Goal: Contribute content: Contribute content

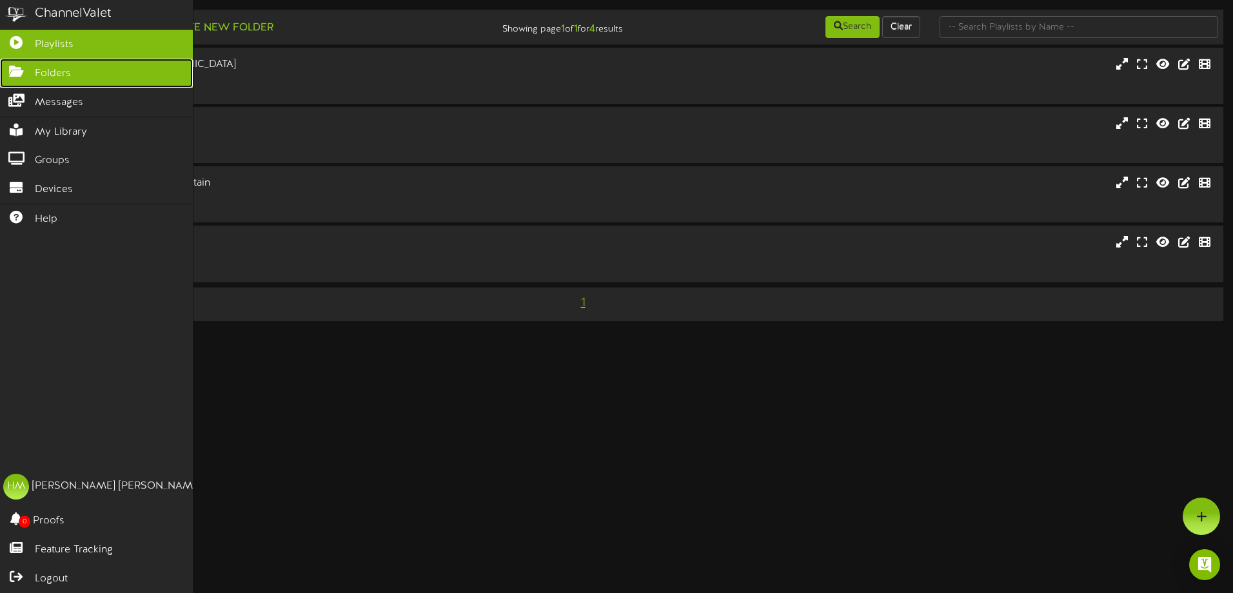
click at [37, 74] on span "Folders" at bounding box center [53, 73] width 36 height 15
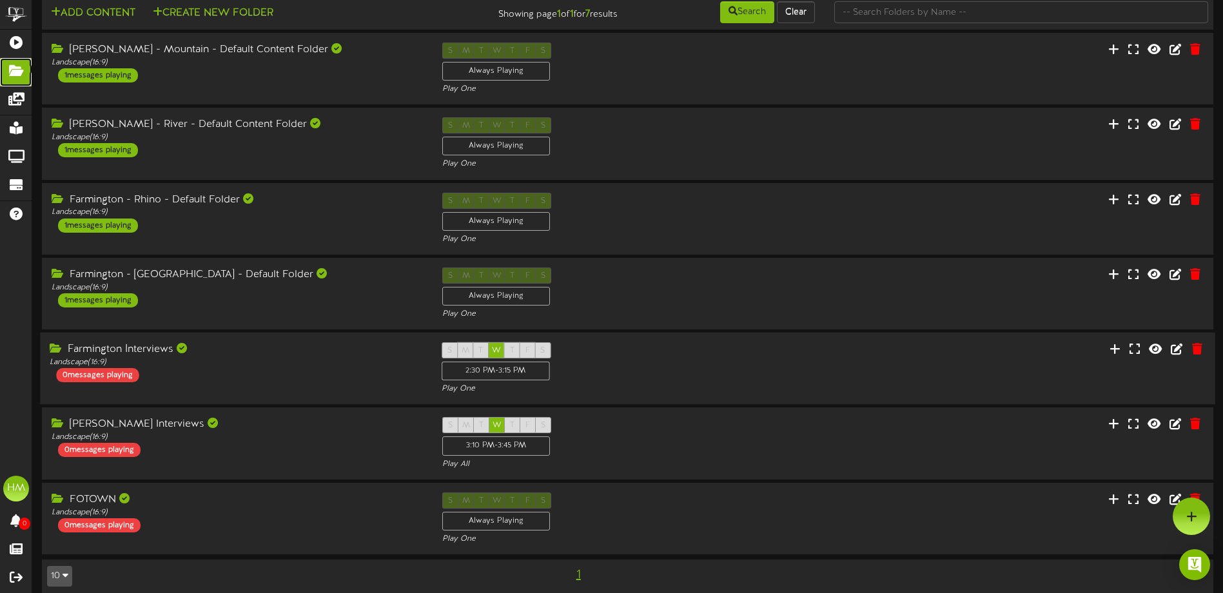
scroll to position [37, 0]
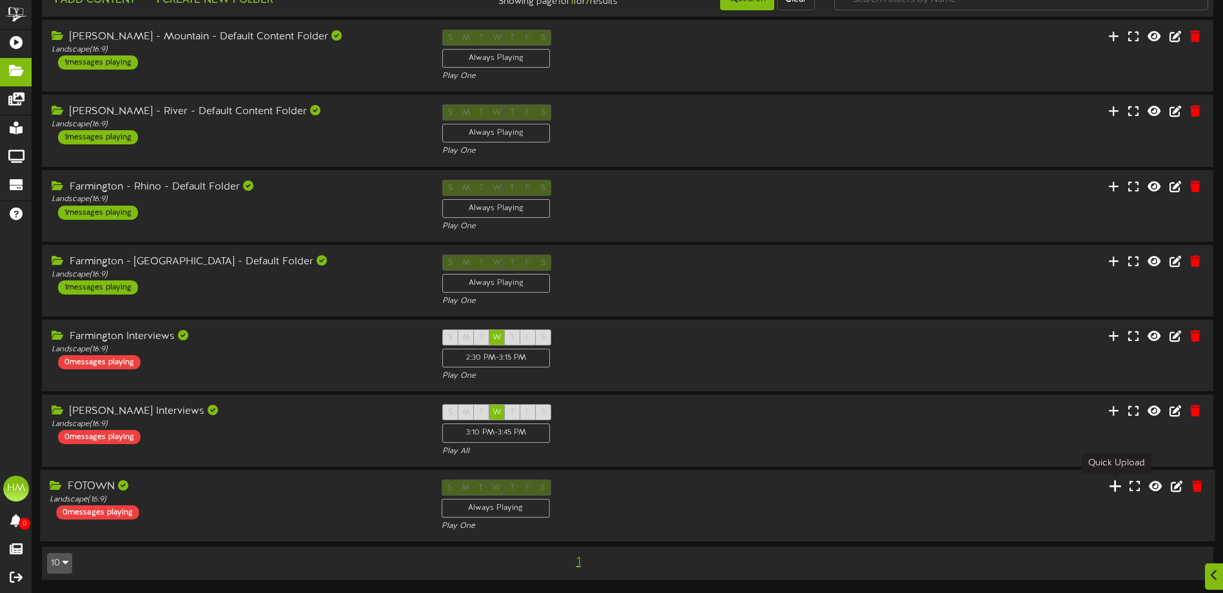
click at [1118, 487] on icon at bounding box center [1115, 485] width 13 height 14
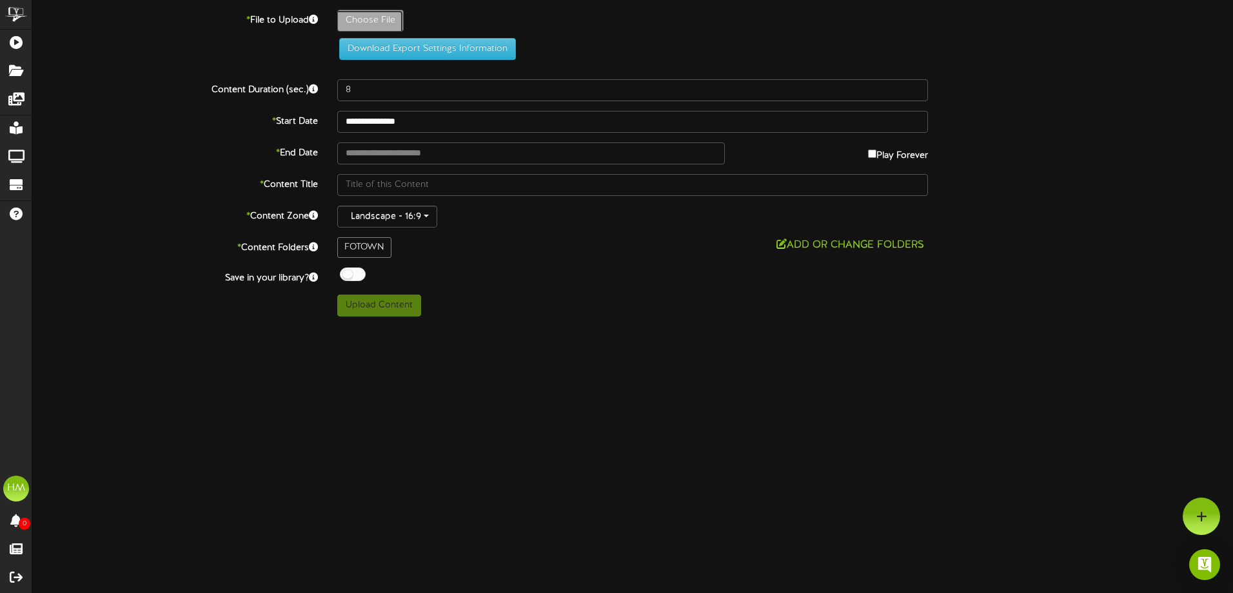
type input "**********"
type input "ChiliCookOffFlyerPresentation"
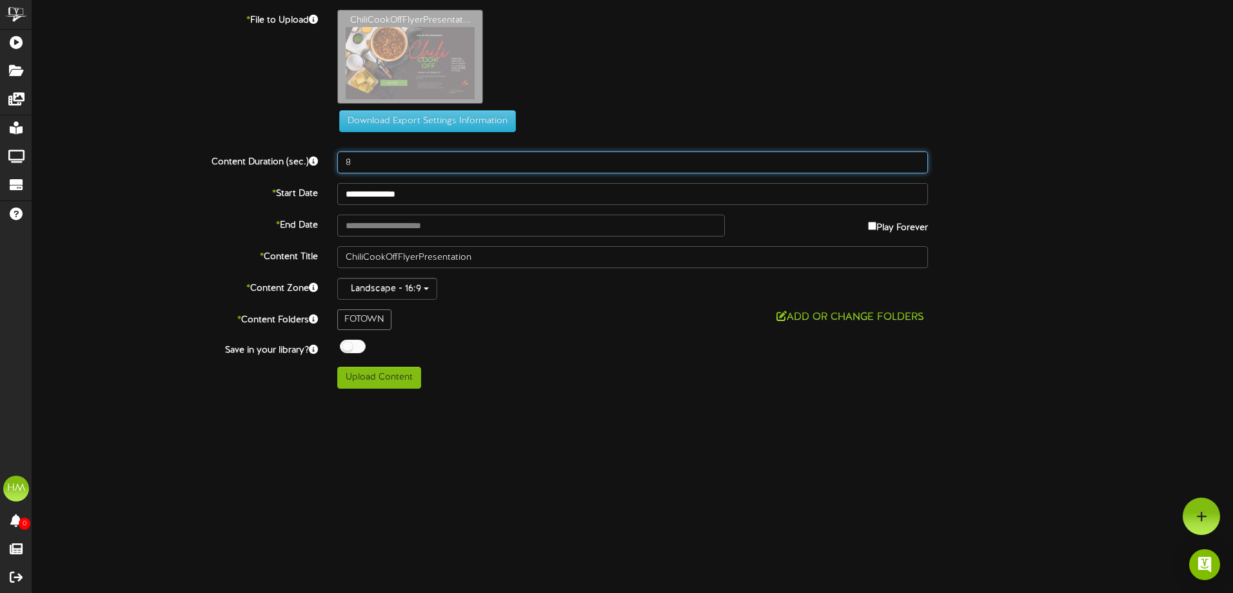
click at [380, 162] on input "8" at bounding box center [632, 163] width 591 height 22
click at [911, 157] on input "9" at bounding box center [632, 163] width 591 height 22
click at [912, 158] on input "10" at bounding box center [632, 163] width 591 height 22
click at [912, 158] on input "11" at bounding box center [632, 163] width 591 height 22
click at [912, 158] on input "12" at bounding box center [632, 163] width 591 height 22
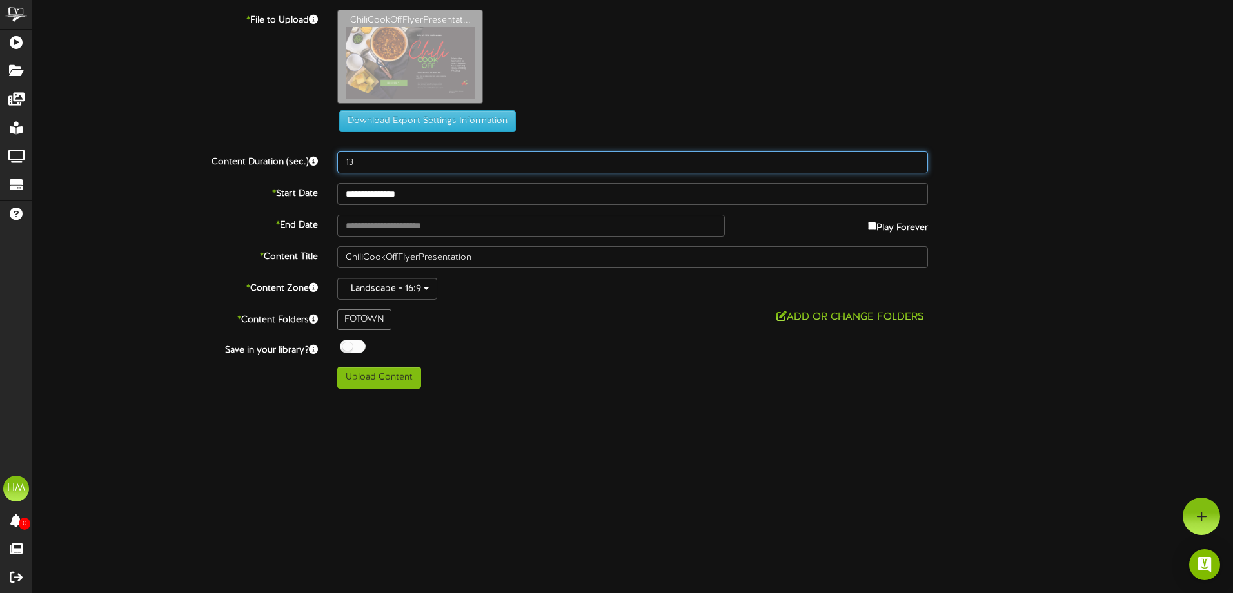
click at [912, 158] on input "13" at bounding box center [632, 163] width 591 height 22
click at [912, 158] on input "14" at bounding box center [632, 163] width 591 height 22
click at [912, 158] on input "15" at bounding box center [632, 163] width 591 height 22
click at [912, 158] on input "16" at bounding box center [632, 163] width 591 height 22
click at [912, 158] on input "17" at bounding box center [632, 163] width 591 height 22
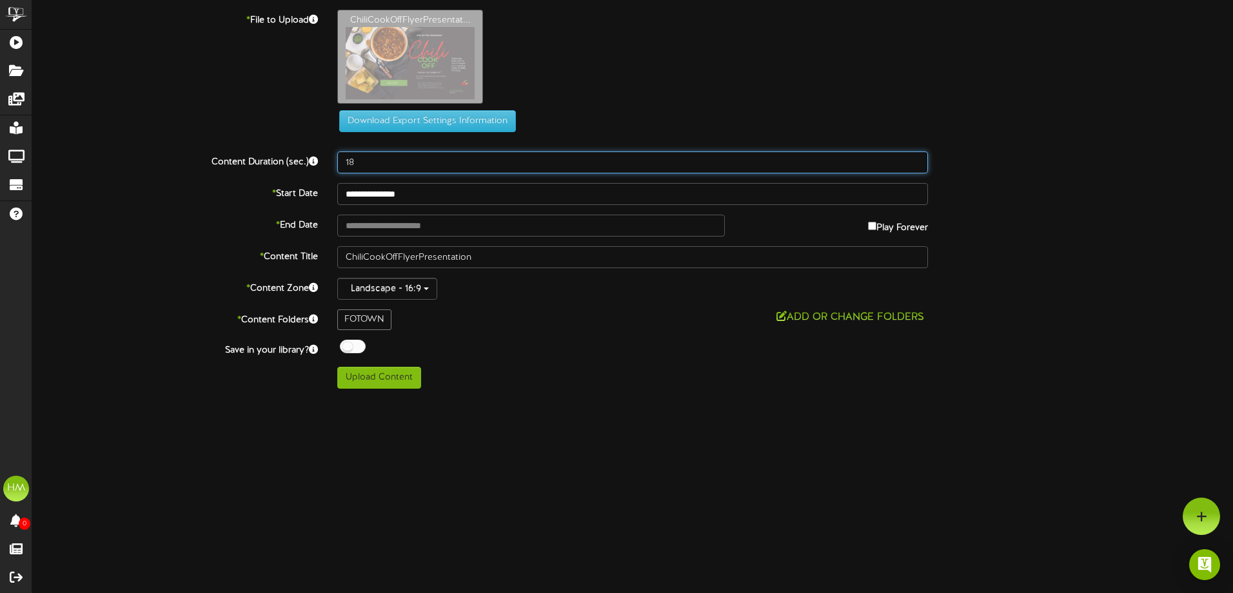
click at [912, 158] on input "18" at bounding box center [632, 163] width 591 height 22
click at [912, 158] on input "19" at bounding box center [632, 163] width 591 height 22
click at [912, 158] on input "20" at bounding box center [632, 163] width 591 height 22
click at [912, 158] on input "21" at bounding box center [632, 163] width 591 height 22
click at [912, 158] on input "22" at bounding box center [632, 163] width 591 height 22
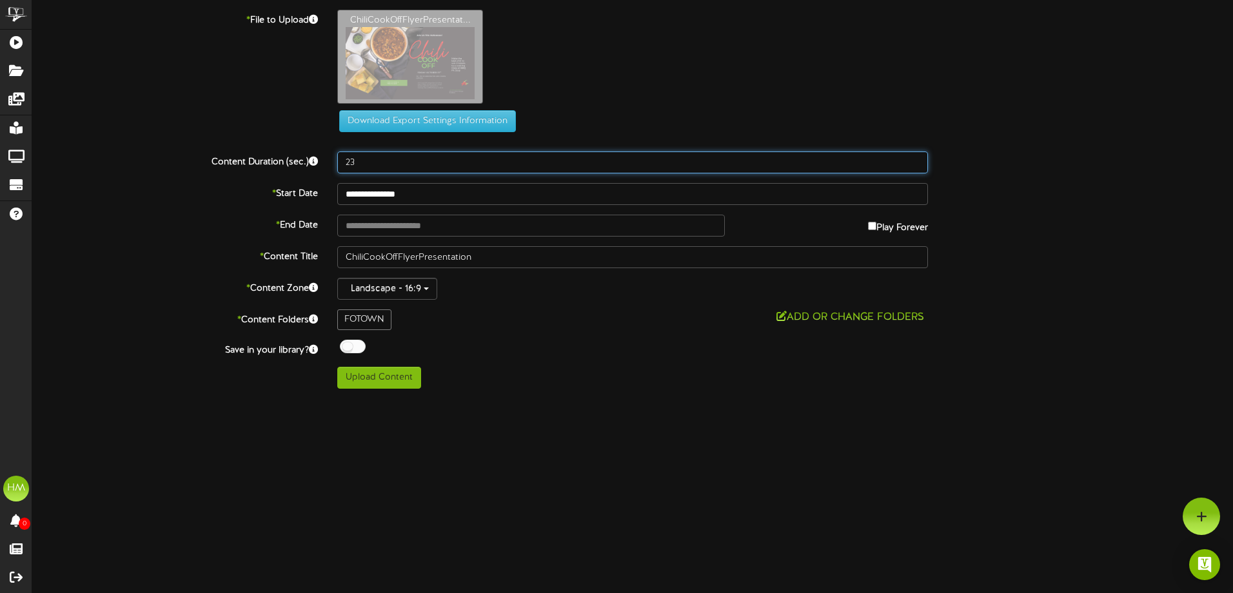
click at [912, 158] on input "23" at bounding box center [632, 163] width 591 height 22
click at [912, 158] on input "24" at bounding box center [632, 163] width 591 height 22
click at [912, 158] on input "25" at bounding box center [632, 163] width 591 height 22
click at [912, 158] on input "26" at bounding box center [632, 163] width 591 height 22
click at [912, 158] on input "27" at bounding box center [632, 163] width 591 height 22
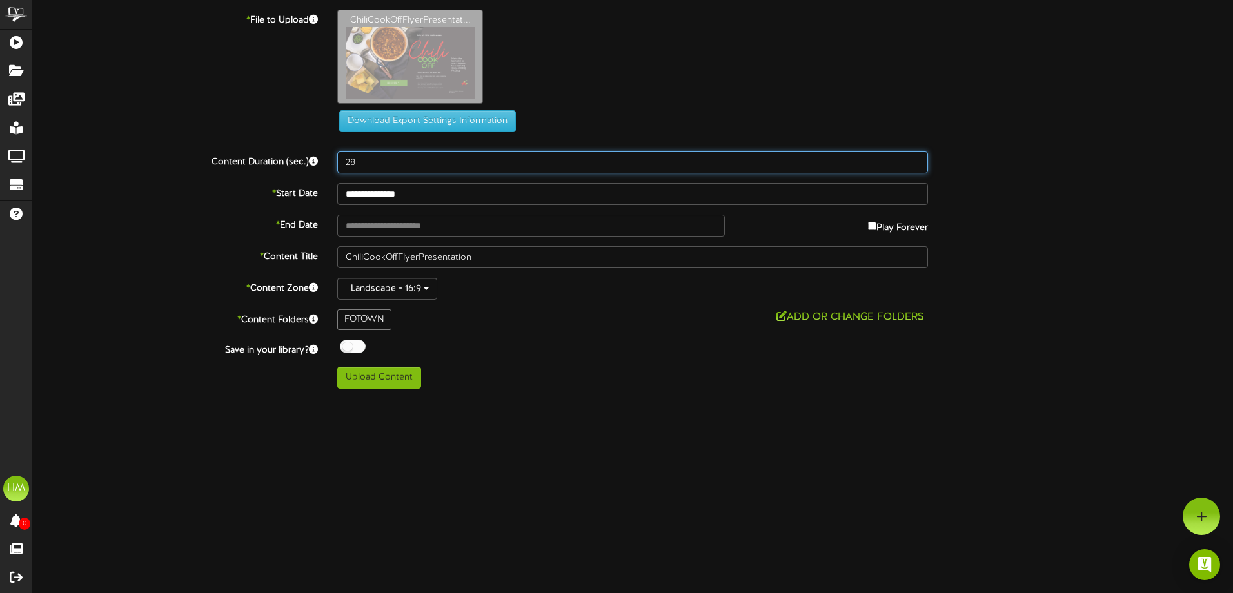
click at [912, 158] on input "28" at bounding box center [632, 163] width 591 height 22
click at [912, 158] on input "29" at bounding box center [632, 163] width 591 height 22
type input "30"
click at [912, 158] on input "30" at bounding box center [632, 163] width 591 height 22
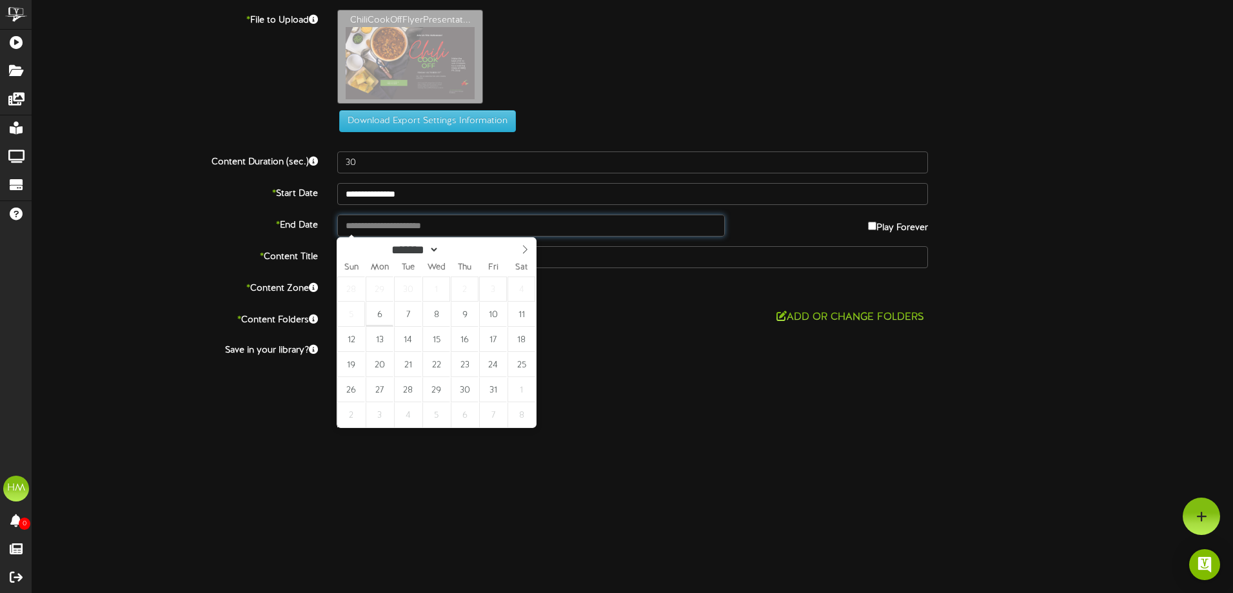
click at [430, 221] on input "text" at bounding box center [531, 226] width 388 height 22
click at [433, 221] on input "**********" at bounding box center [531, 226] width 388 height 22
type input "**********"
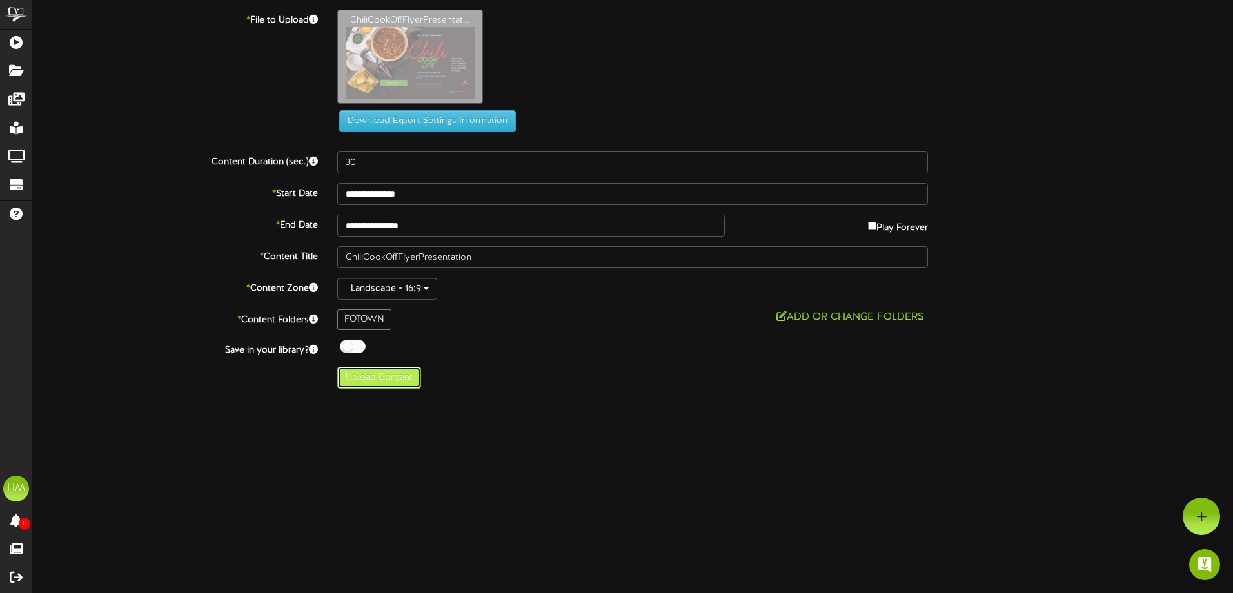
click at [378, 374] on button "Upload Content" at bounding box center [379, 378] width 84 height 22
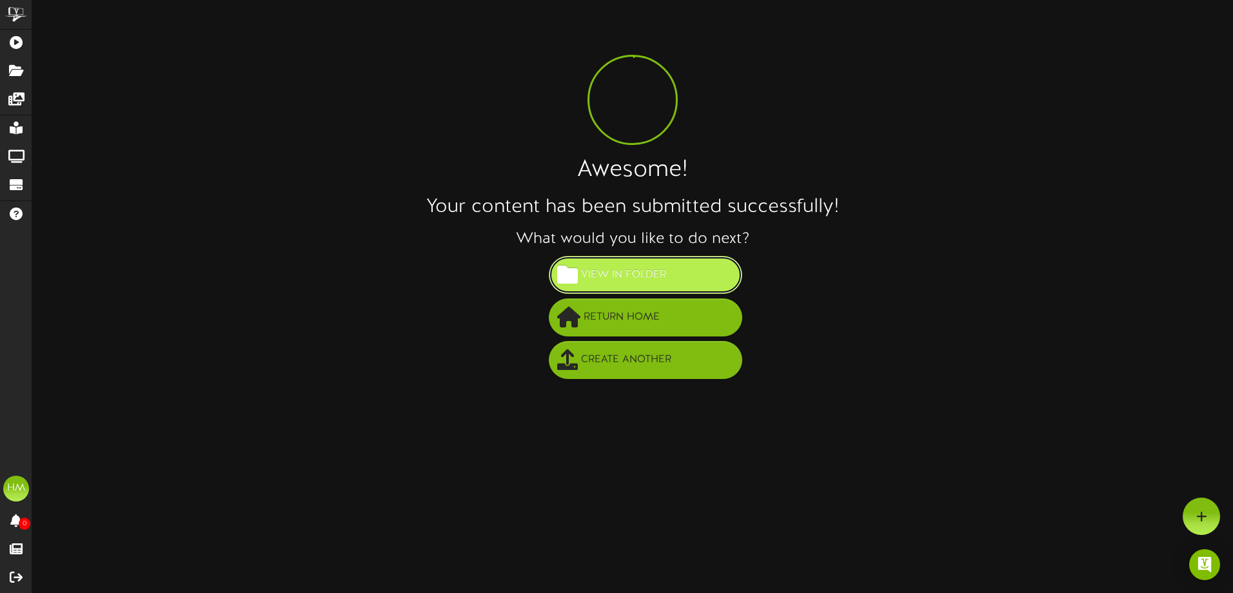
click at [627, 277] on span "View in Folder" at bounding box center [624, 274] width 92 height 21
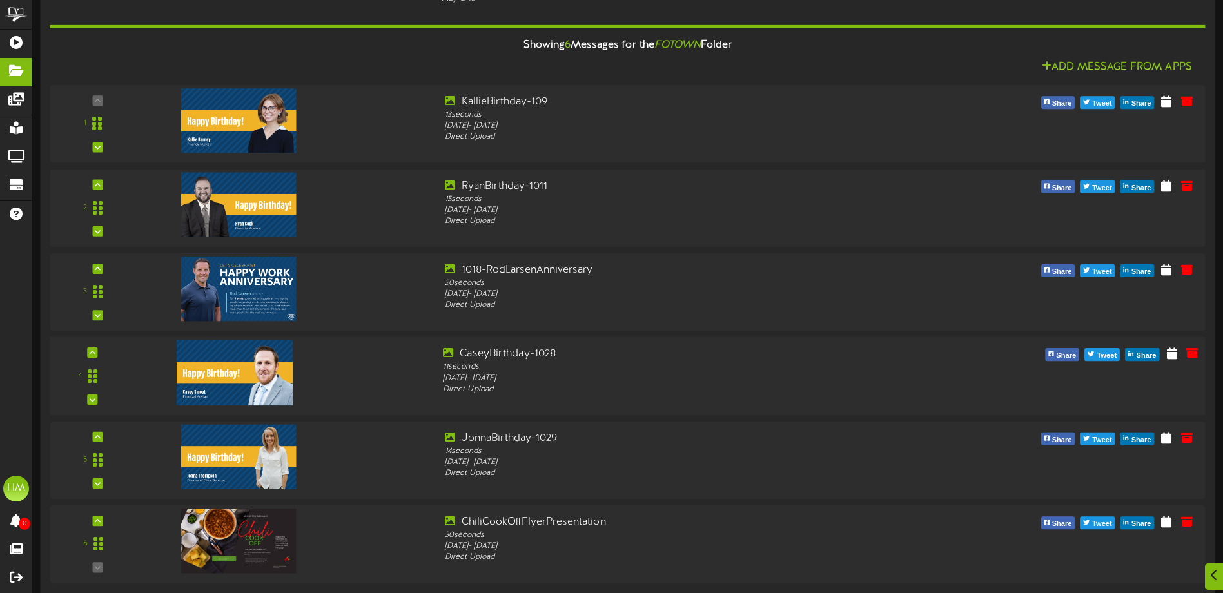
scroll to position [123, 0]
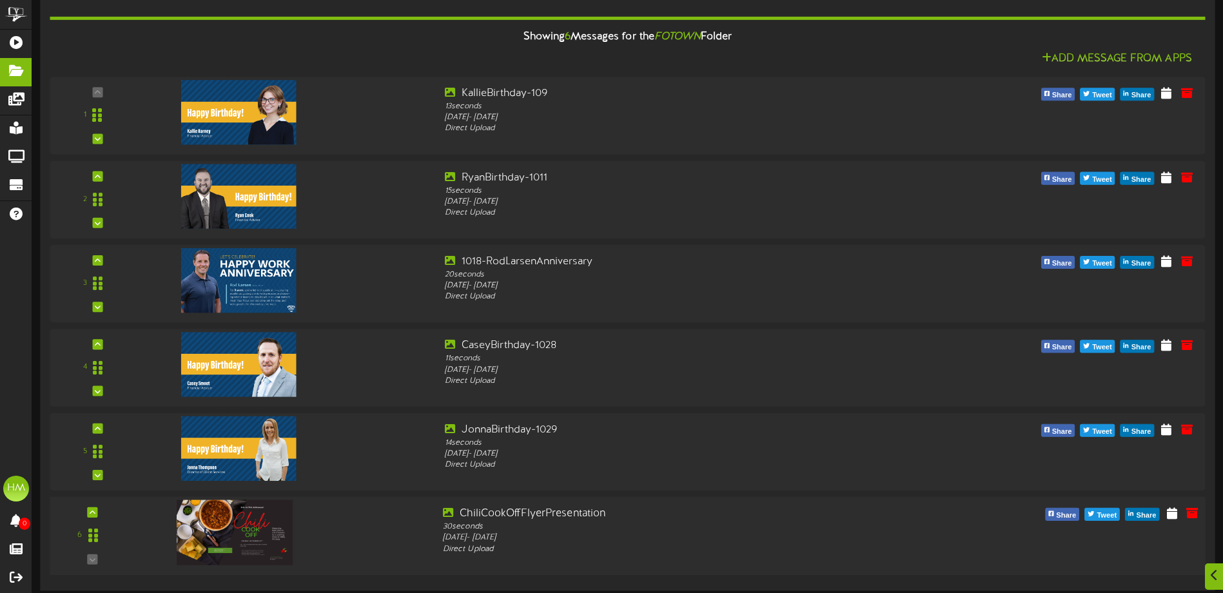
drag, startPoint x: 162, startPoint y: 527, endPoint x: 166, endPoint y: 567, distance: 40.8
click at [166, 567] on div "6 30 seconds -" at bounding box center [627, 535] width 1167 height 79
click at [97, 511] on div at bounding box center [93, 512] width 10 height 10
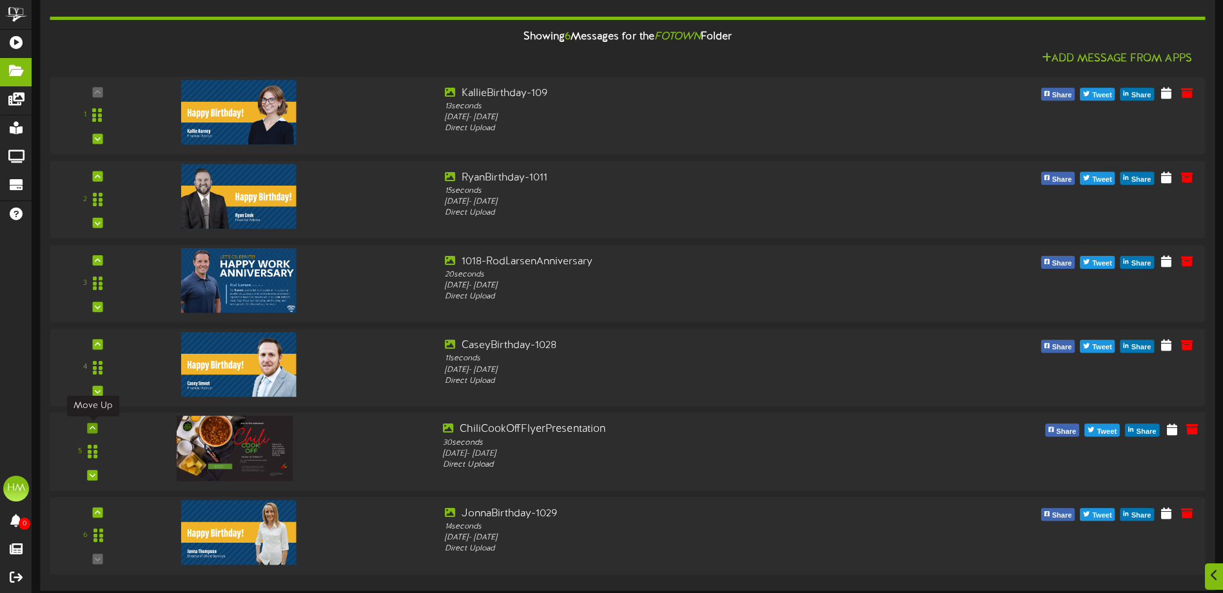
click at [93, 429] on icon at bounding box center [93, 428] width 6 height 6
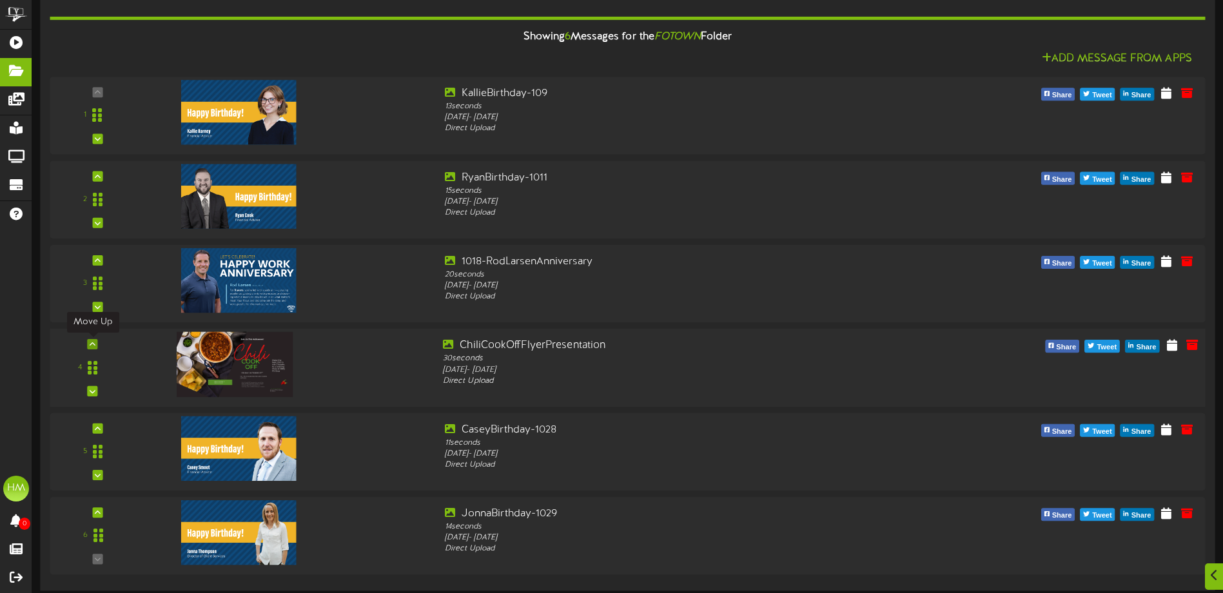
click at [95, 344] on icon at bounding box center [93, 344] width 6 height 6
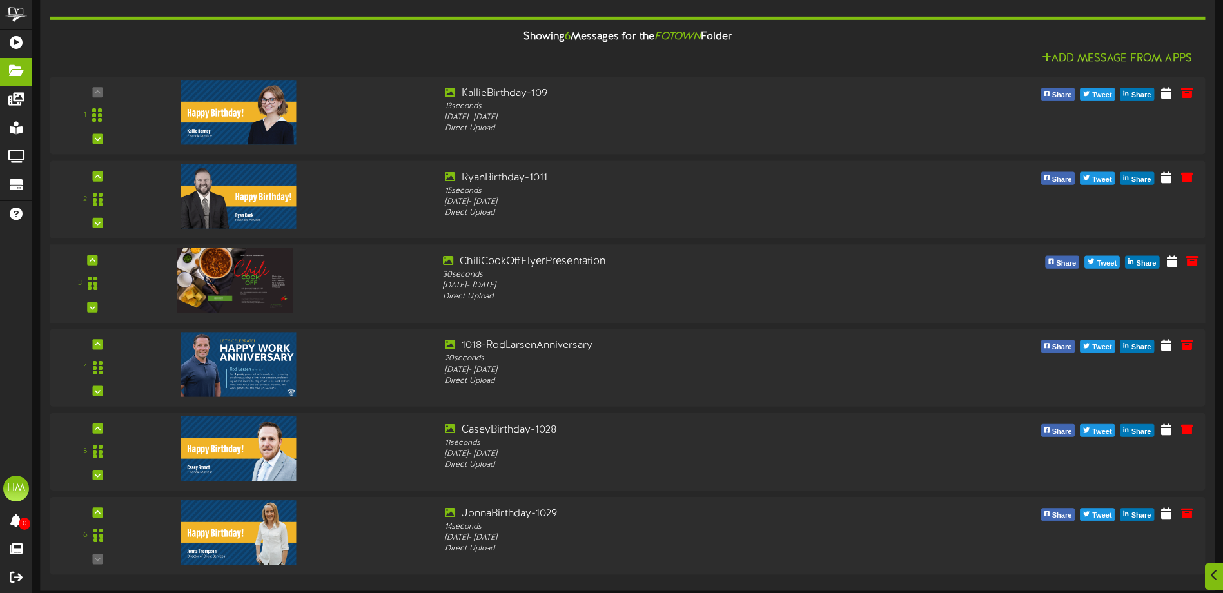
click at [88, 254] on div "3" at bounding box center [92, 283] width 77 height 59
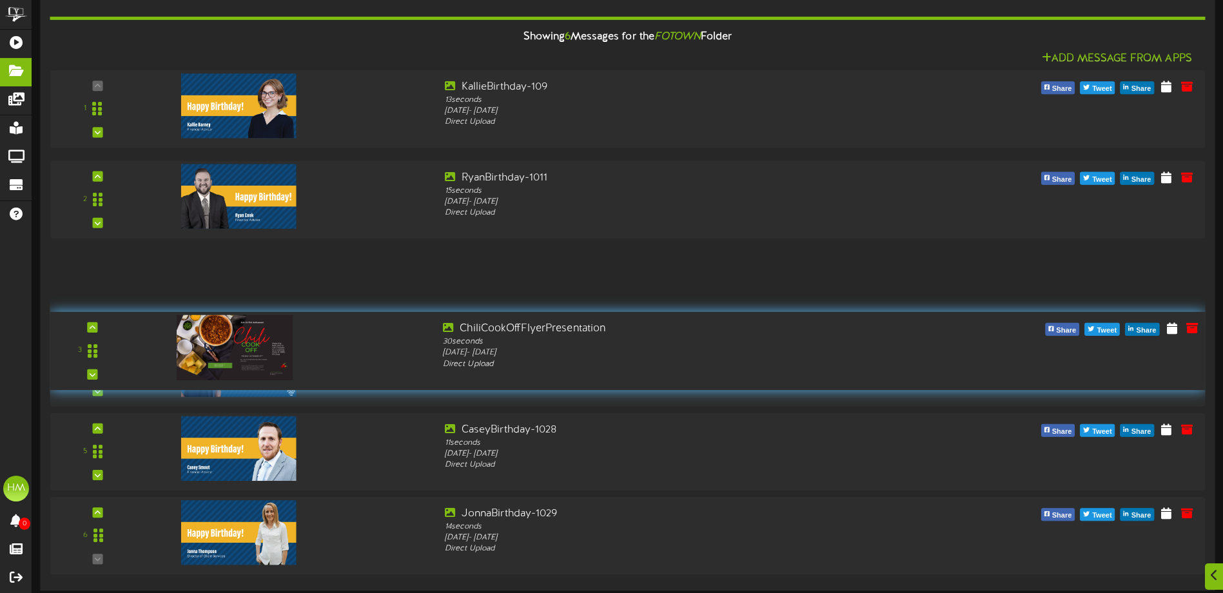
drag, startPoint x: 93, startPoint y: 282, endPoint x: 135, endPoint y: 351, distance: 81.6
click at [135, 351] on div "3" at bounding box center [92, 351] width 97 height 59
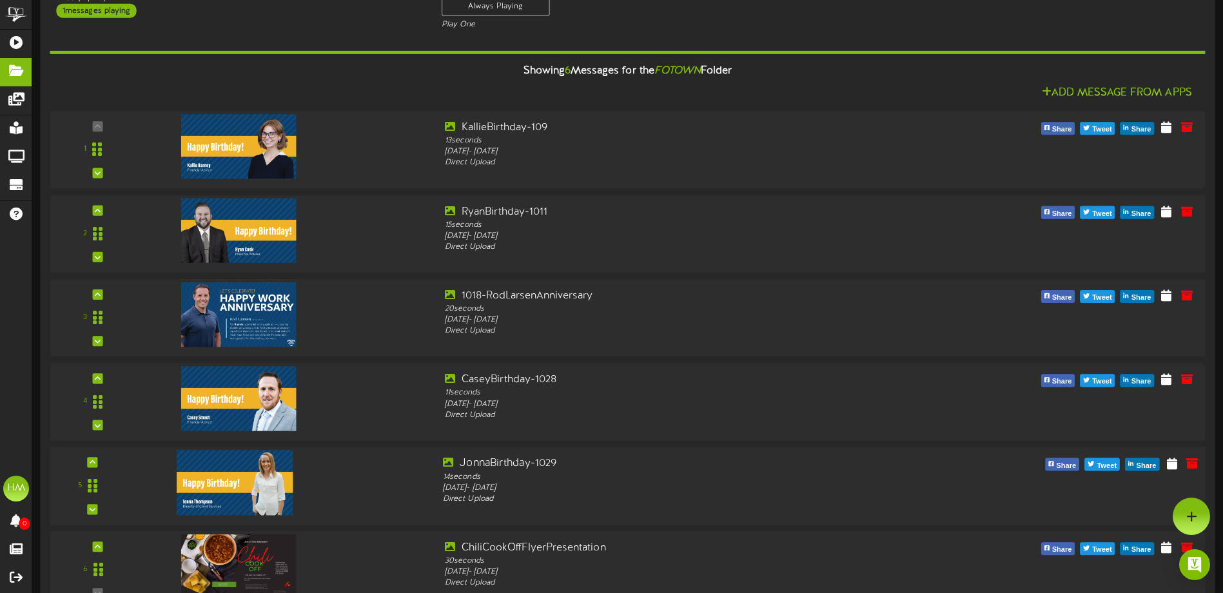
scroll to position [58, 0]
